Goal: Task Accomplishment & Management: Complete application form

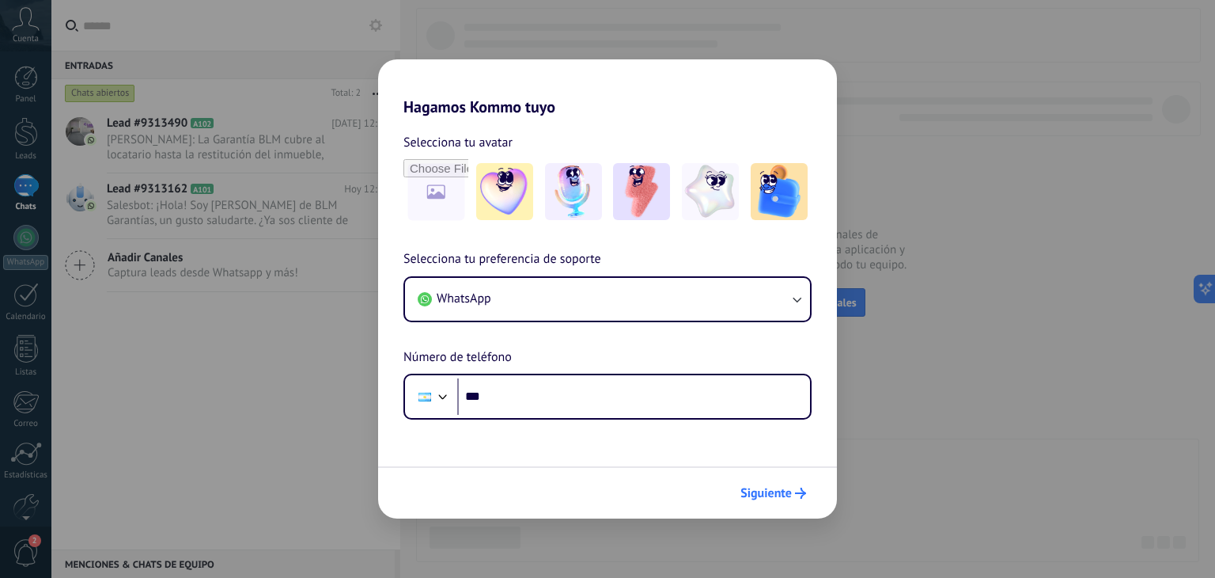
click at [801, 489] on icon "submit" at bounding box center [800, 492] width 11 height 11
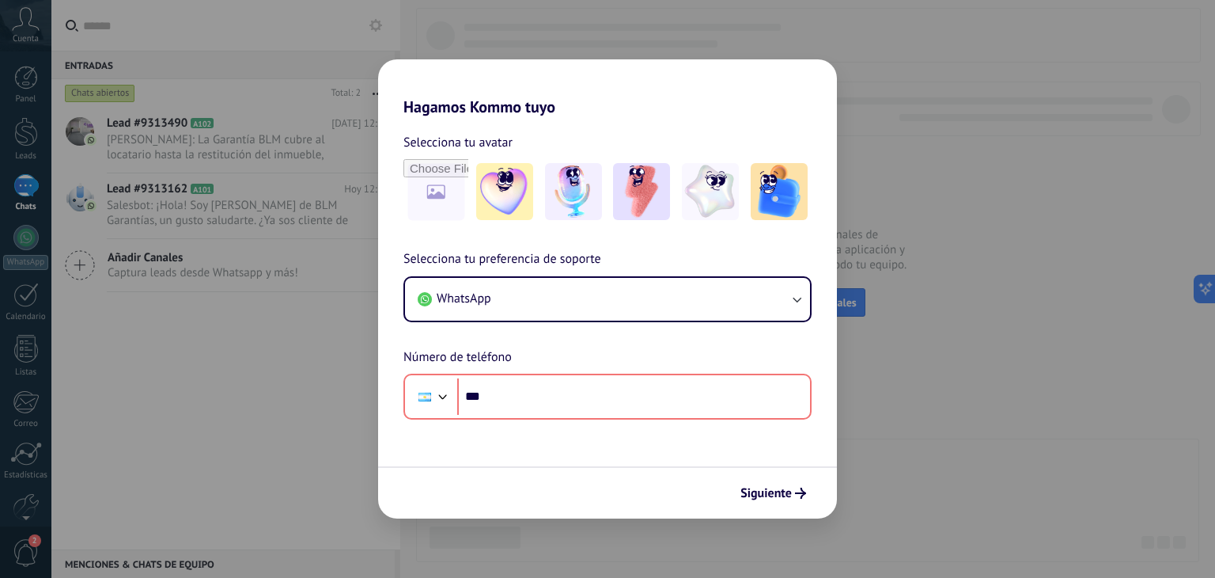
click at [994, 445] on div "Hagamos Kommo tuyo Selecciona tu avatar Selecciona tu preferencia de soporte Wh…" at bounding box center [607, 289] width 1215 height 578
click at [937, 324] on div "Hagamos Kommo tuyo Selecciona tu avatar Selecciona tu preferencia de soporte Wh…" at bounding box center [607, 289] width 1215 height 578
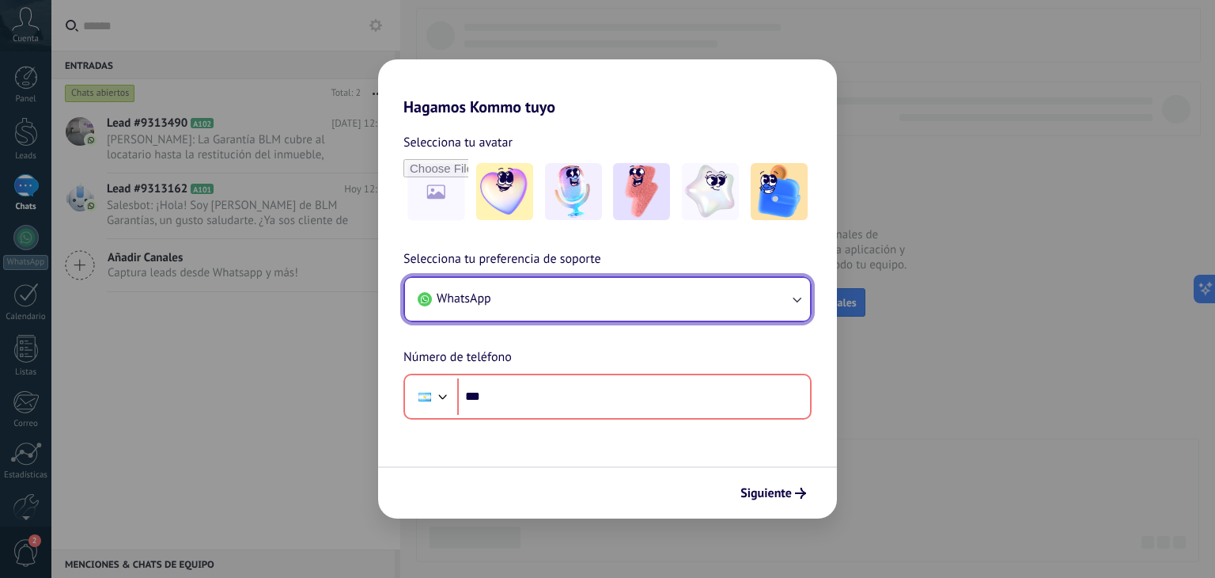
click at [742, 295] on button "WhatsApp" at bounding box center [607, 299] width 405 height 43
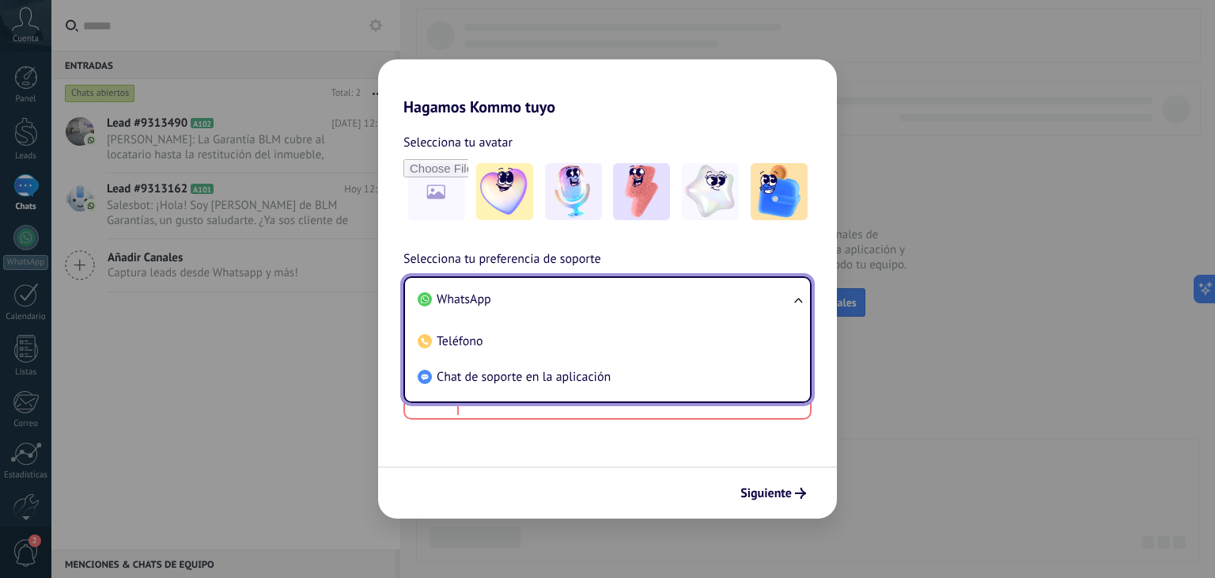
click at [742, 295] on li "WhatsApp" at bounding box center [604, 300] width 386 height 36
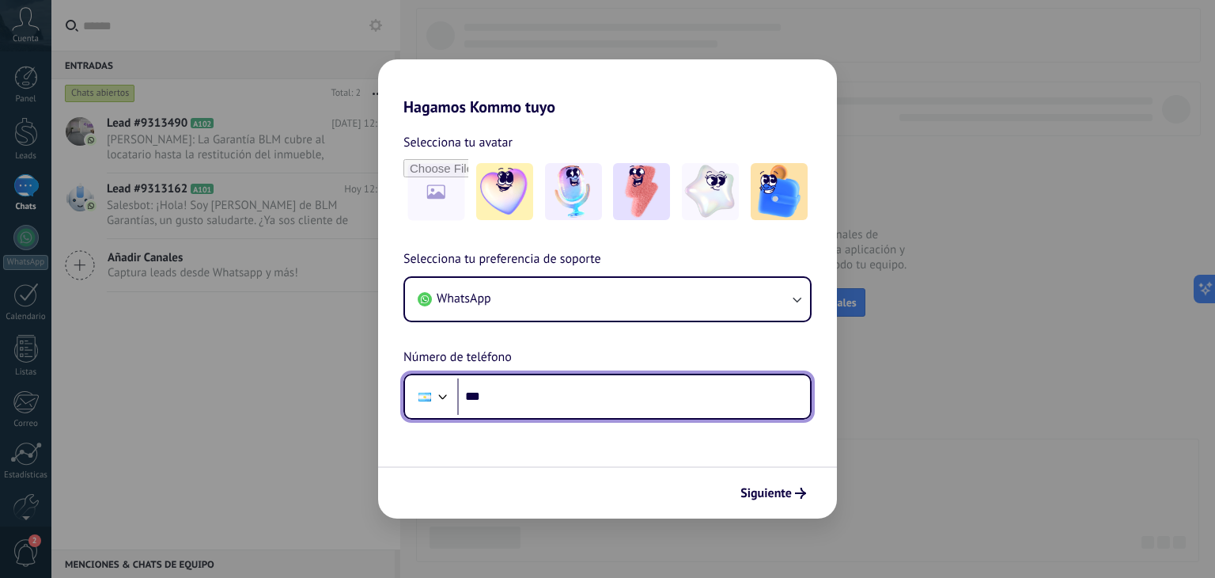
click at [555, 406] on input "***" at bounding box center [633, 396] width 353 height 36
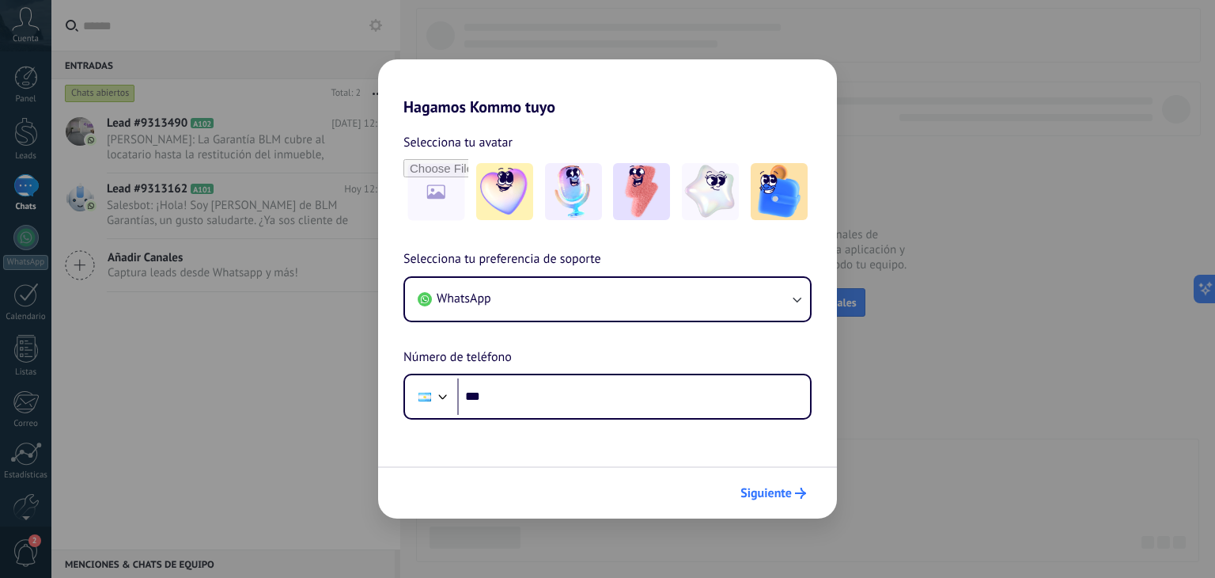
click at [779, 487] on span "Siguiente" at bounding box center [766, 492] width 51 height 11
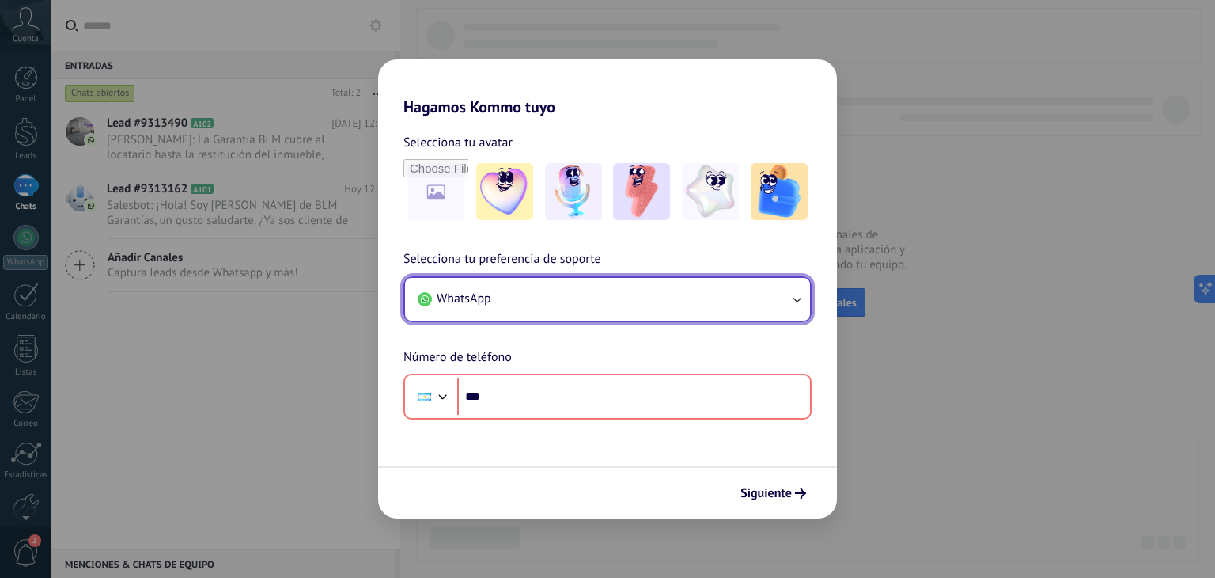
click at [775, 301] on button "WhatsApp" at bounding box center [607, 299] width 405 height 43
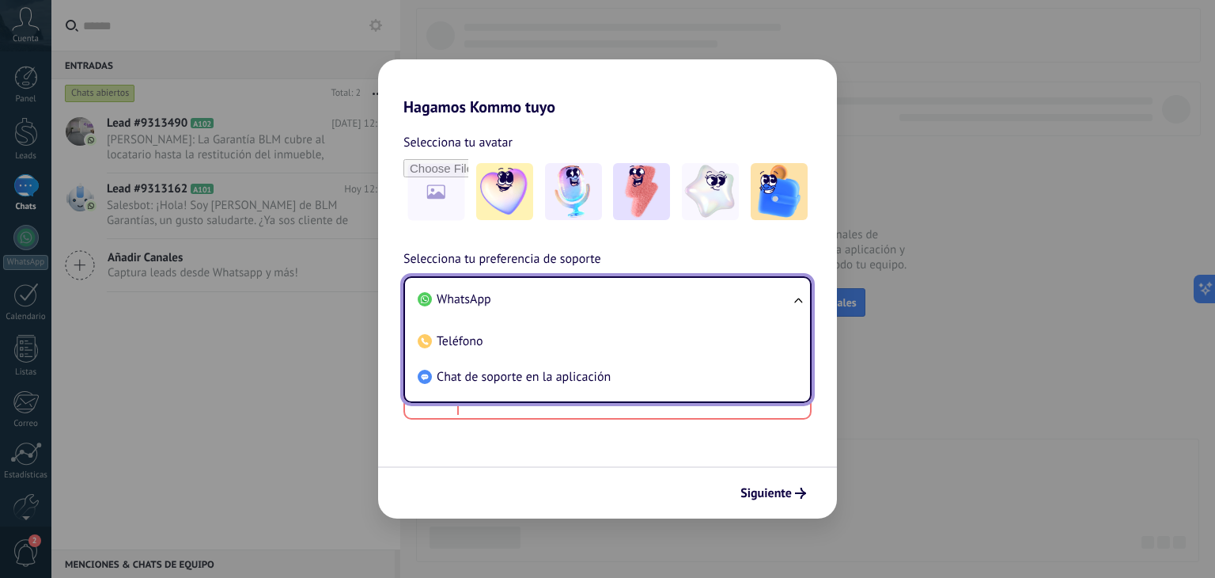
click at [873, 423] on div "Hagamos Kommo tuyo Selecciona tu avatar Selecciona tu preferencia de soporte Wh…" at bounding box center [607, 289] width 1215 height 578
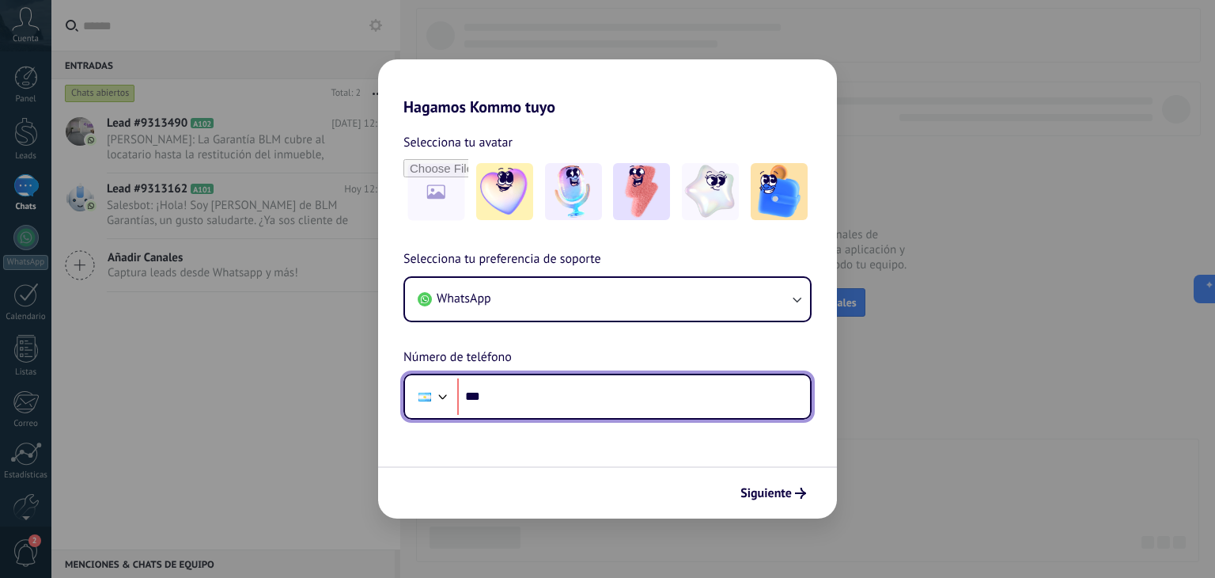
click at [551, 395] on input "***" at bounding box center [633, 396] width 353 height 36
type input "**********"
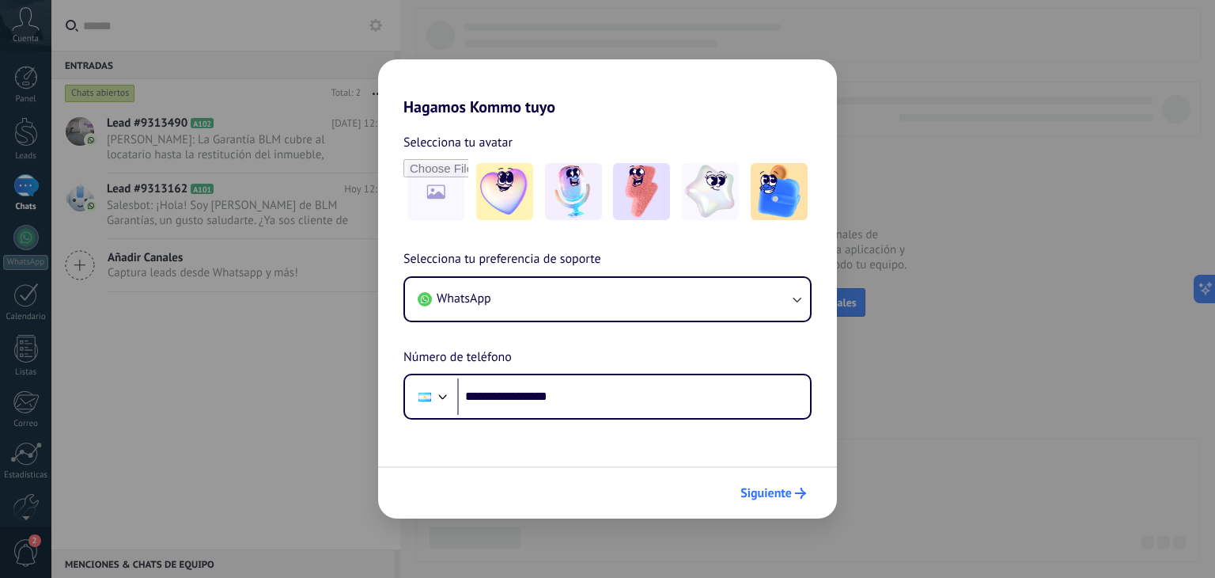
click at [767, 483] on button "Siguiente" at bounding box center [773, 492] width 80 height 27
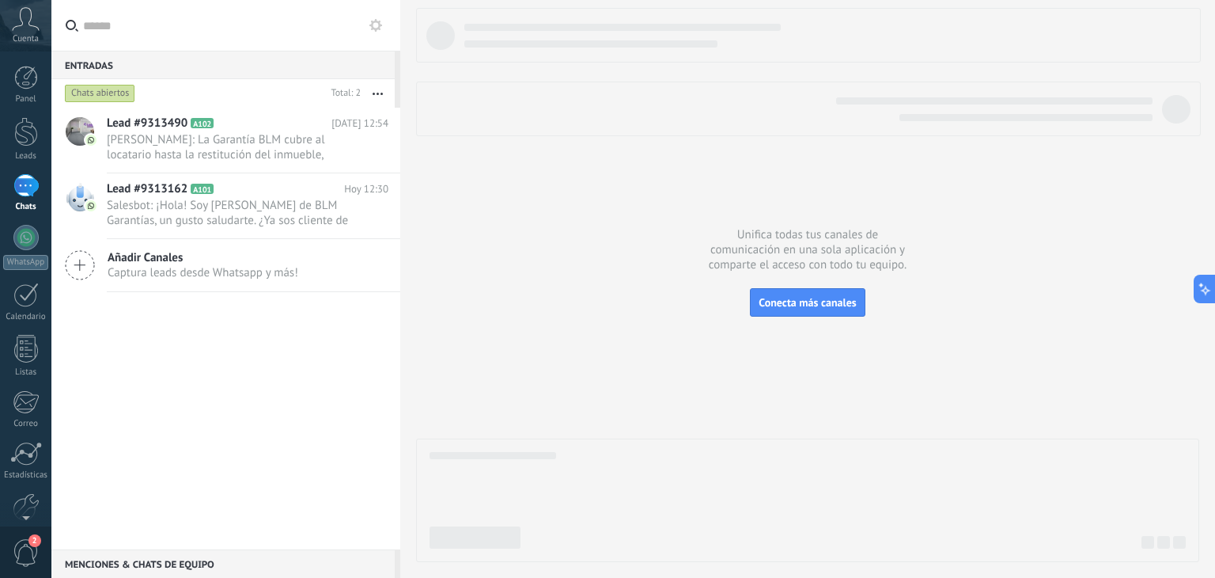
click at [28, 36] on span "Cuenta" at bounding box center [26, 39] width 26 height 10
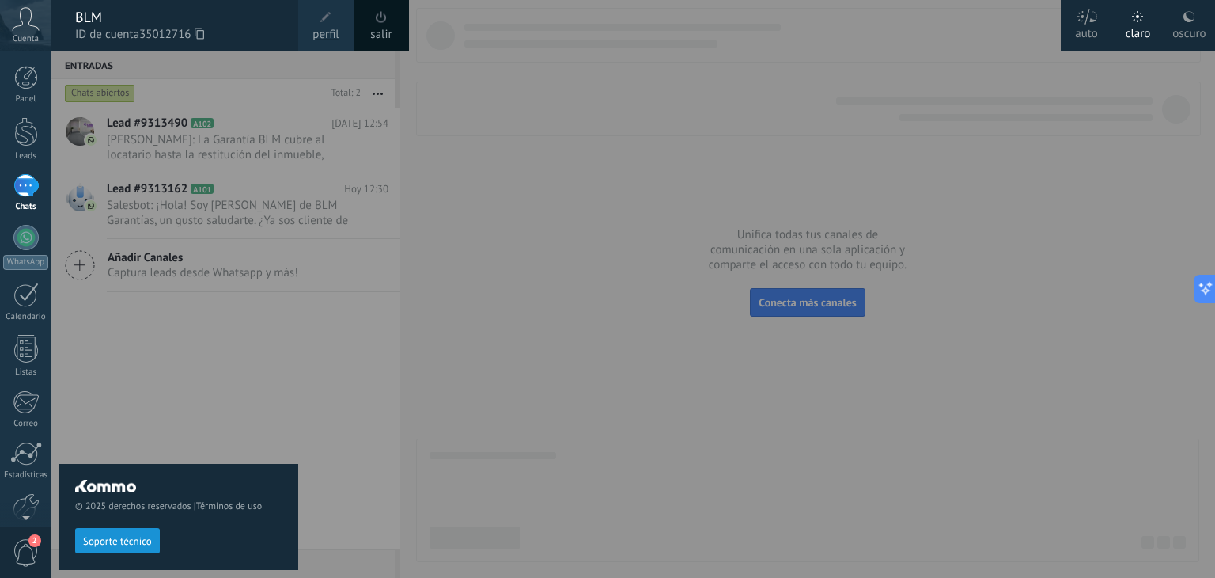
click at [1197, 22] on div "oscuro" at bounding box center [1189, 30] width 33 height 41
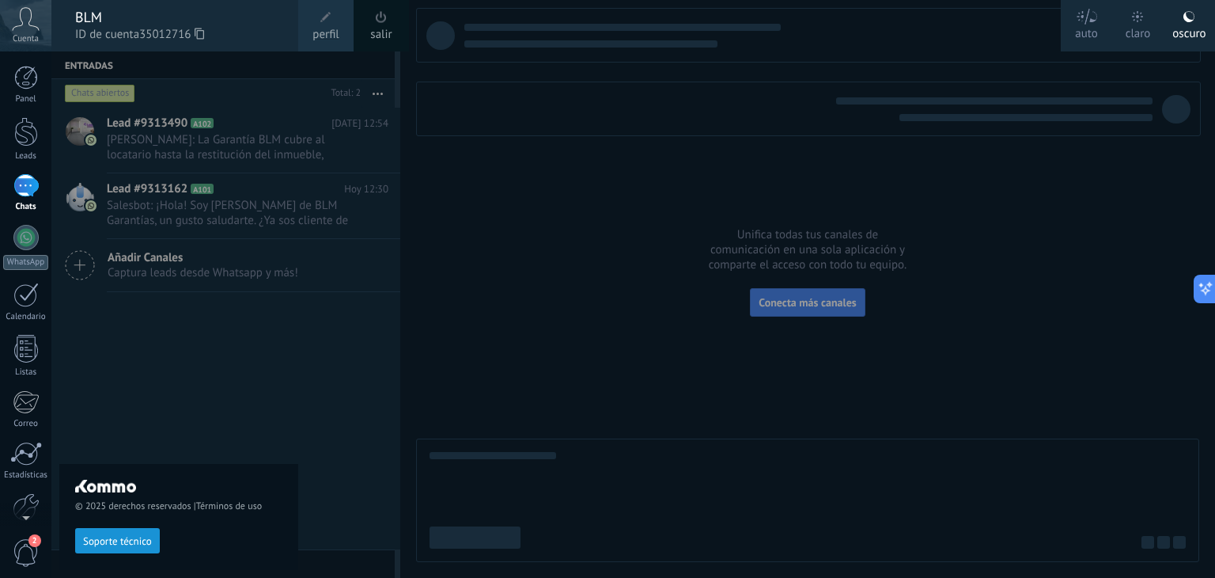
click at [500, 438] on div at bounding box center [658, 289] width 1215 height 578
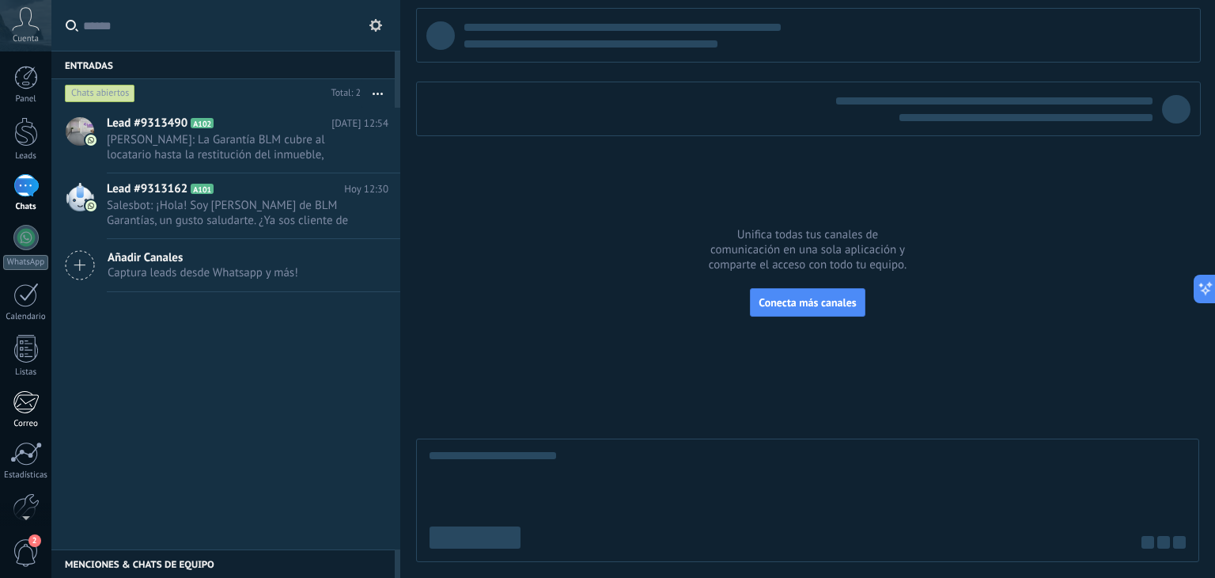
click at [25, 411] on div at bounding box center [26, 402] width 26 height 24
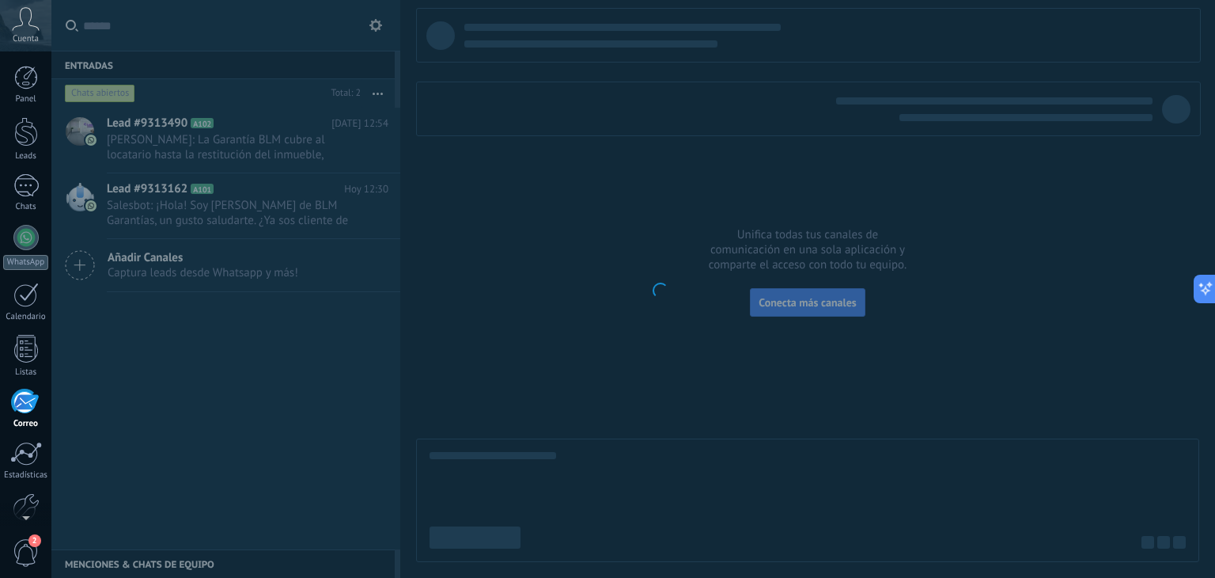
scroll to position [80, 0]
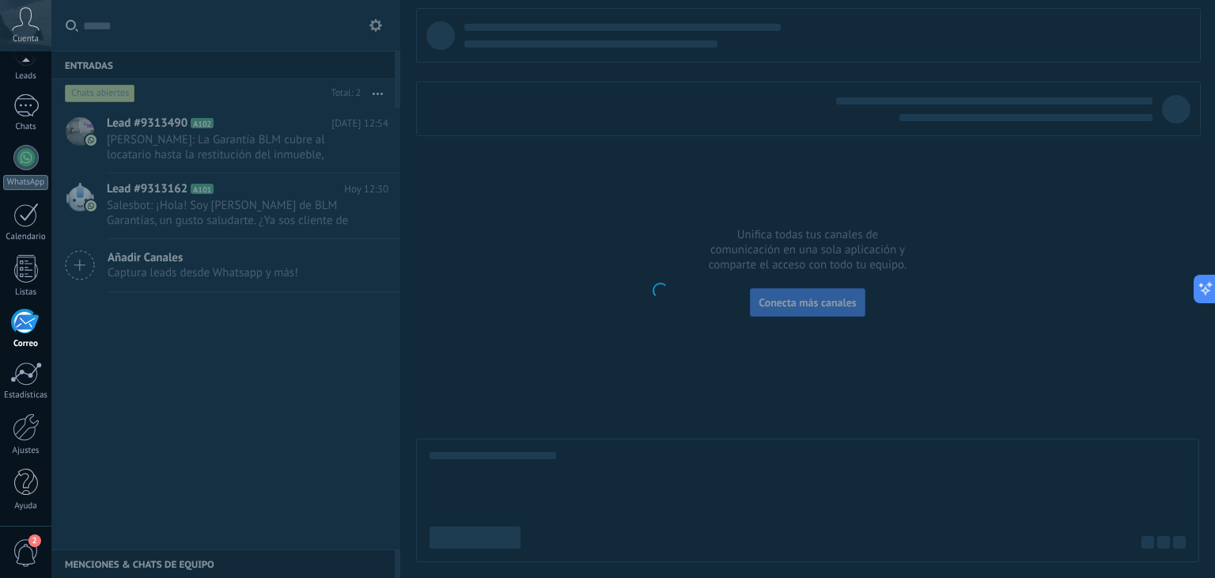
click at [25, 413] on div at bounding box center [26, 427] width 27 height 28
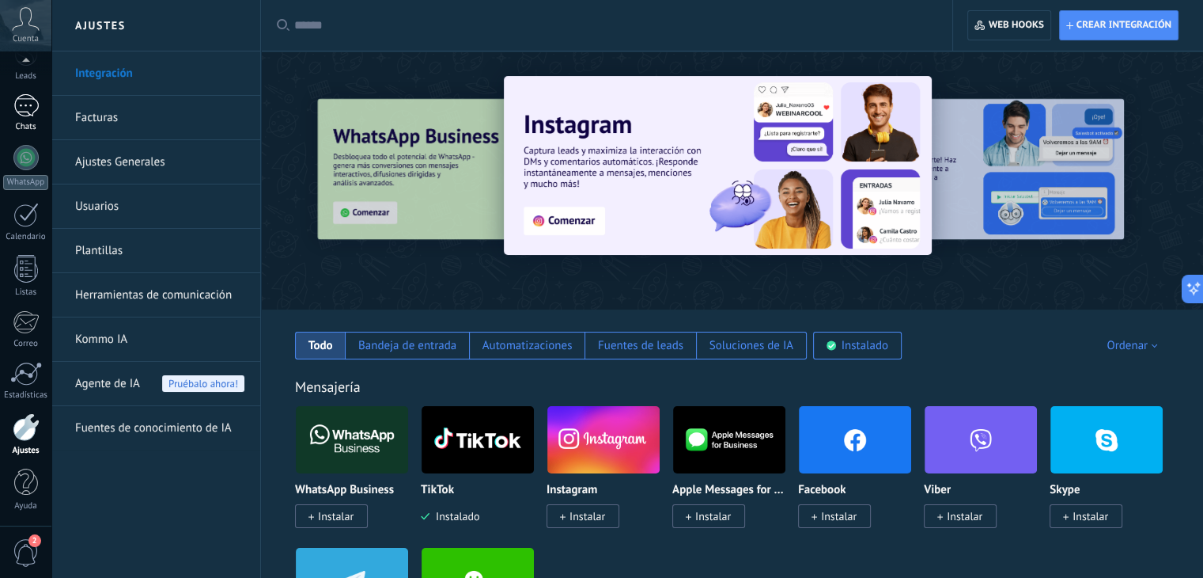
click at [28, 111] on div at bounding box center [25, 105] width 25 height 23
